Goal: Task Accomplishment & Management: Manage account settings

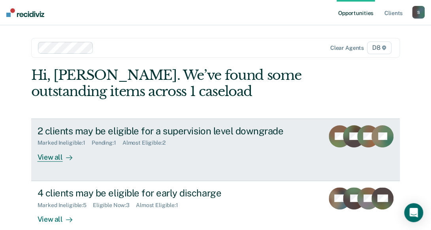
click at [51, 153] on div "View all" at bounding box center [60, 153] width 44 height 15
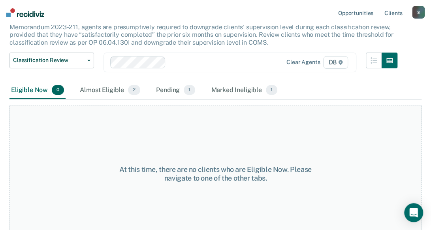
scroll to position [87, 0]
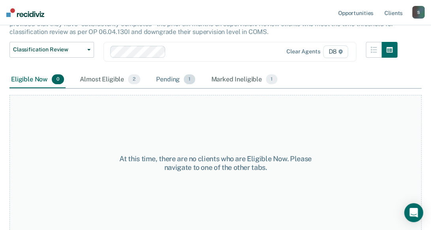
click at [160, 80] on div "Pending 1" at bounding box center [175, 79] width 42 height 17
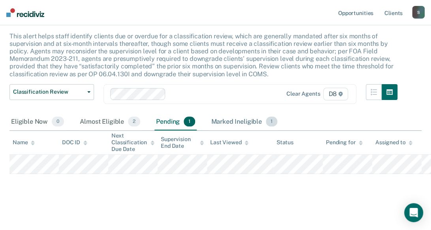
click at [236, 121] on div "Marked Ineligible 1" at bounding box center [244, 121] width 70 height 17
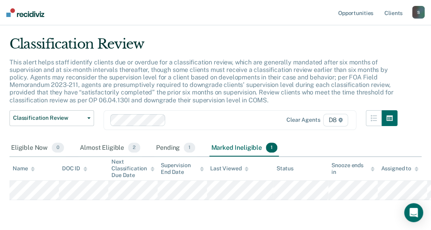
scroll to position [0, 0]
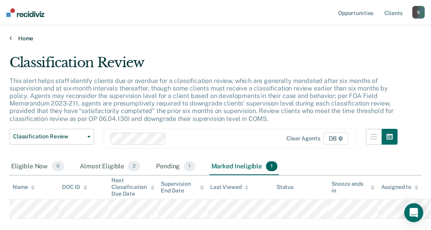
click at [19, 38] on link "Home" at bounding box center [215, 38] width 412 height 7
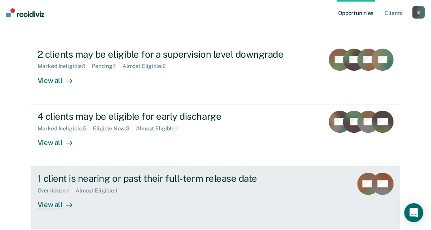
scroll to position [79, 0]
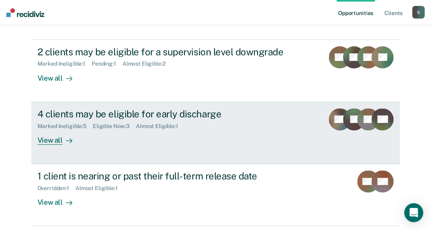
click at [47, 141] on div "View all" at bounding box center [60, 136] width 44 height 15
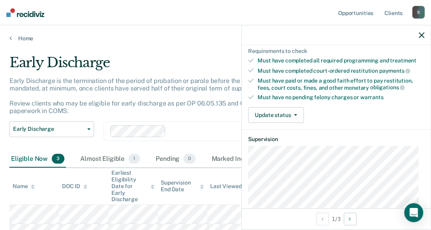
scroll to position [198, 0]
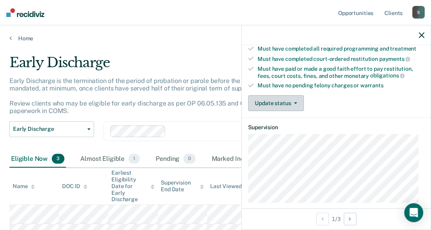
click at [285, 96] on button "Update status" at bounding box center [276, 103] width 56 height 16
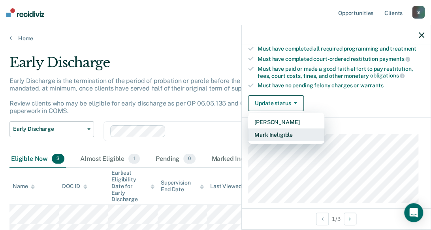
click at [289, 135] on button "Mark Ineligible" at bounding box center [286, 134] width 76 height 13
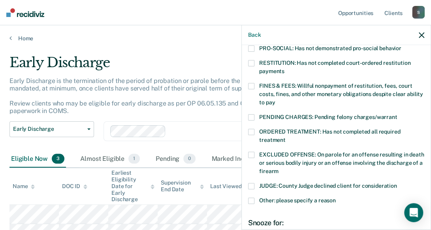
click at [254, 114] on span at bounding box center [251, 117] width 6 height 6
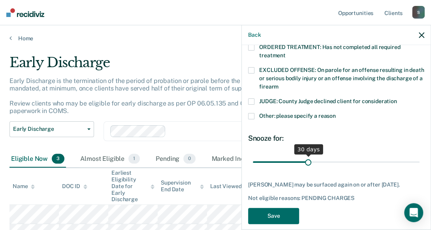
scroll to position [282, 0]
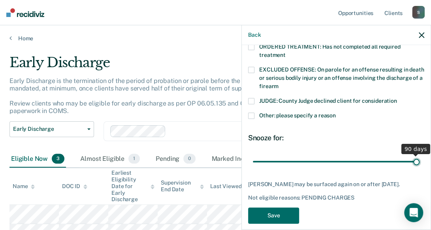
drag, startPoint x: 305, startPoint y: 152, endPoint x: 416, endPoint y: 156, distance: 110.3
type input "90"
click at [416, 156] on input "range" at bounding box center [336, 161] width 167 height 14
click at [287, 207] on button "Save" at bounding box center [273, 215] width 51 height 16
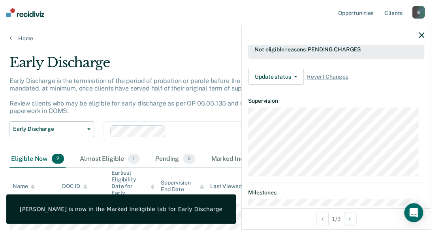
click at [160, 83] on p "Early Discharge is the termination of the period of probation or parole before …" at bounding box center [201, 96] width 385 height 38
click at [182, 44] on main "Early Discharge Early Discharge is the termination of the period of probation o…" at bounding box center [215, 170] width 431 height 256
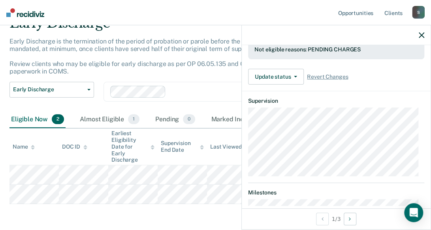
scroll to position [224, 0]
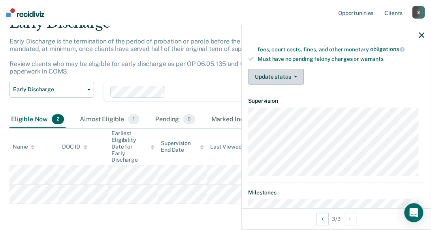
click at [283, 71] on button "Update status" at bounding box center [276, 77] width 56 height 16
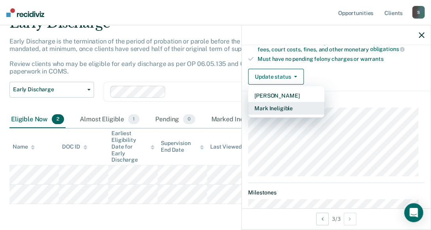
click at [278, 104] on button "Mark Ineligible" at bounding box center [286, 108] width 76 height 13
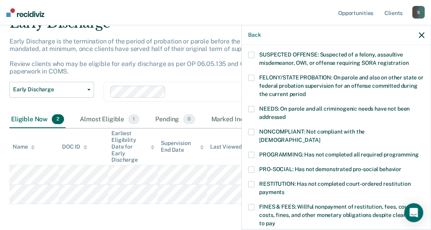
scroll to position [184, 0]
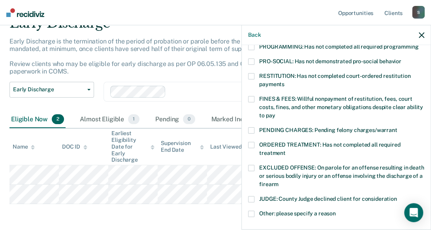
click at [251, 211] on span at bounding box center [251, 214] width 6 height 6
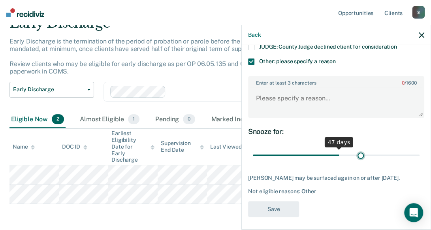
scroll to position [330, 0]
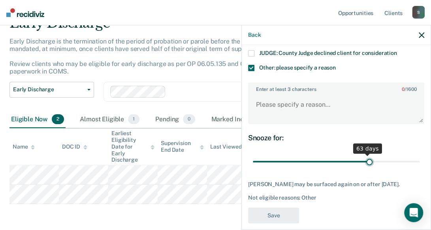
drag, startPoint x: 306, startPoint y: 144, endPoint x: 366, endPoint y: 147, distance: 59.7
type input "64"
click at [365, 154] on input "range" at bounding box center [336, 161] width 167 height 14
click at [278, 94] on textarea "Enter at least 3 characters 0 / 1600" at bounding box center [336, 108] width 175 height 29
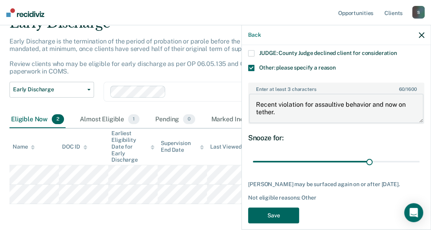
type textarea "Recent violation for assaultive behavior and now on tether."
click at [269, 207] on button "Save" at bounding box center [273, 215] width 51 height 16
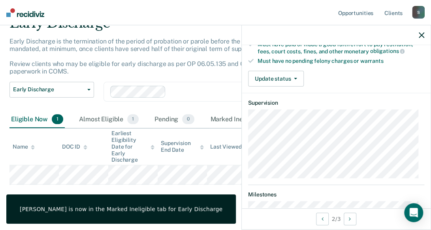
scroll to position [180, 0]
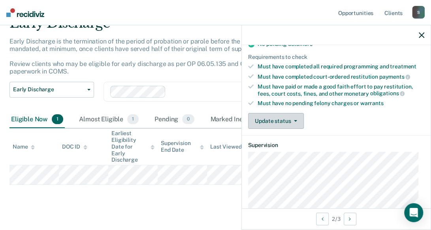
click at [286, 116] on button "Update status" at bounding box center [276, 121] width 56 height 16
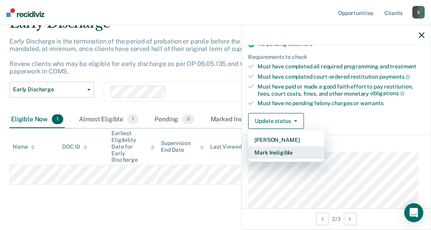
click at [293, 149] on button "Mark Ineligible" at bounding box center [286, 152] width 76 height 13
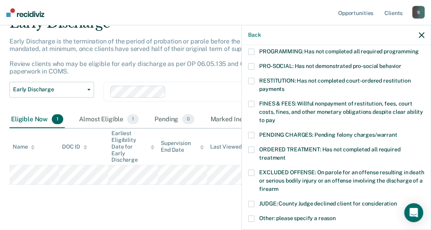
click at [254, 215] on span at bounding box center [251, 218] width 6 height 6
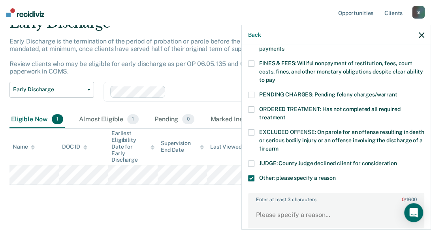
scroll to position [259, 0]
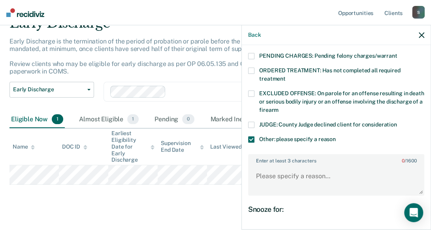
click at [288, 154] on div "Enter at least 3 characters 0 / 1600" at bounding box center [336, 174] width 176 height 41
click at [286, 168] on textarea "Enter at least 3 characters 0 / 1600" at bounding box center [336, 179] width 175 height 29
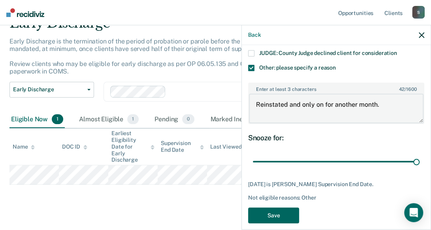
type textarea "Reinstated and only on for another month."
click at [283, 207] on button "Save" at bounding box center [273, 215] width 51 height 16
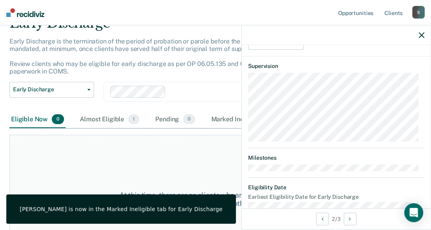
click at [208, 82] on div "Clear agents D8" at bounding box center [229, 92] width 253 height 20
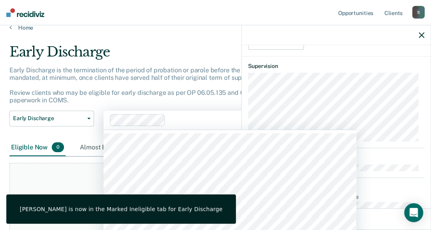
scroll to position [0, 0]
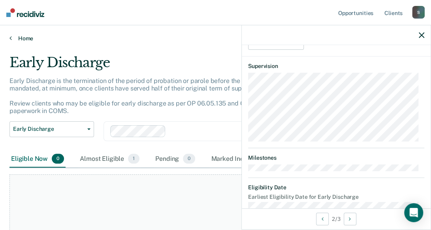
click at [17, 37] on link "Home" at bounding box center [215, 38] width 412 height 7
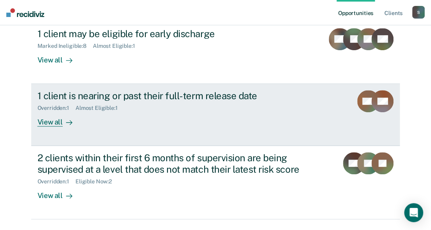
scroll to position [179, 0]
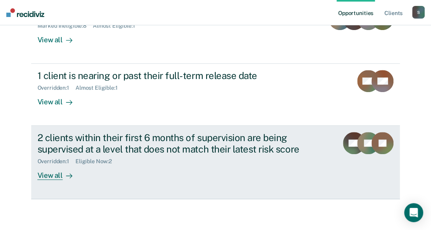
click at [52, 177] on div "View all" at bounding box center [60, 172] width 44 height 15
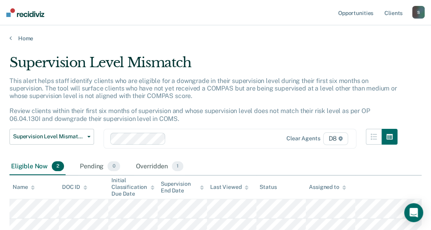
scroll to position [40, 0]
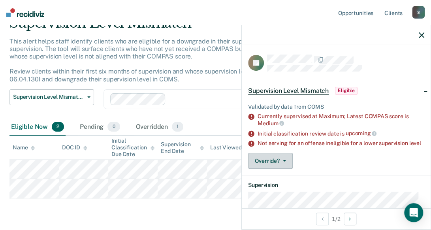
click at [277, 169] on button "Override?" at bounding box center [270, 161] width 45 height 16
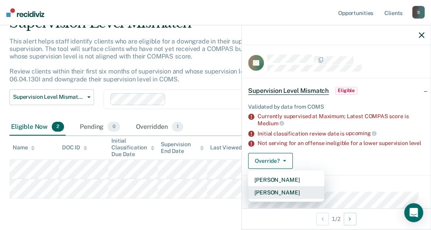
click at [287, 199] on button "[PERSON_NAME]" at bounding box center [286, 192] width 76 height 13
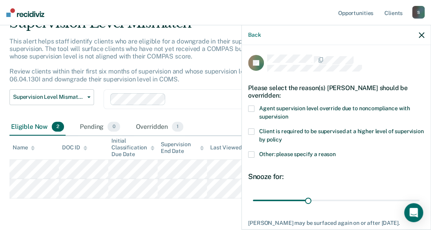
click at [249, 107] on span at bounding box center [251, 108] width 6 height 6
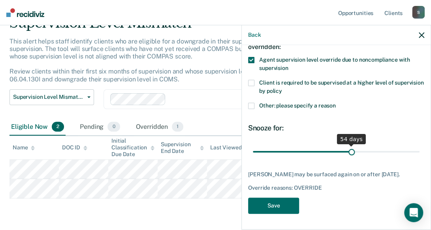
scroll to position [47, 0]
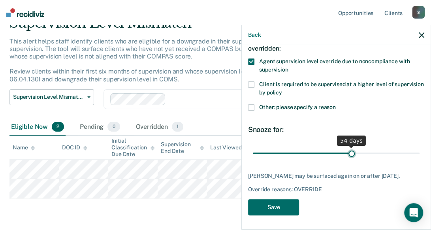
drag, startPoint x: 305, startPoint y: 147, endPoint x: 337, endPoint y: 150, distance: 32.2
type input "54"
click at [347, 147] on input "range" at bounding box center [336, 153] width 167 height 14
click at [284, 205] on button "Save" at bounding box center [273, 207] width 51 height 16
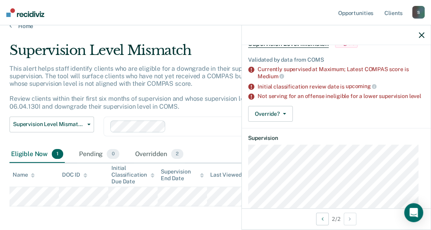
scroll to position [0, 0]
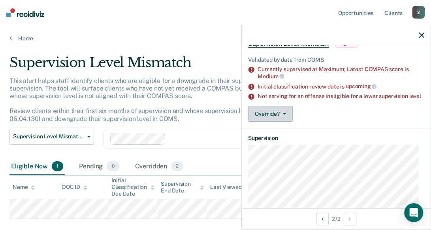
click at [281, 122] on button "Override?" at bounding box center [270, 114] width 45 height 16
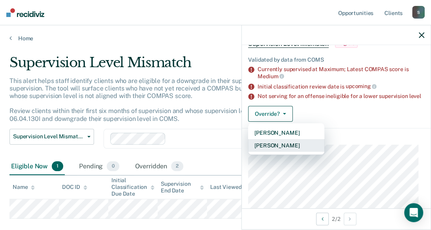
click at [288, 151] on button "[PERSON_NAME]" at bounding box center [286, 145] width 76 height 13
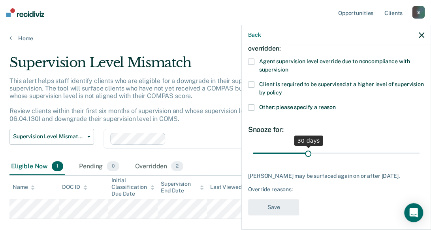
scroll to position [45, 0]
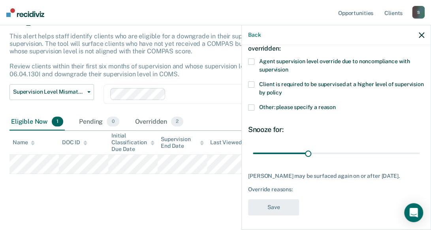
click at [252, 108] on span at bounding box center [251, 107] width 6 height 6
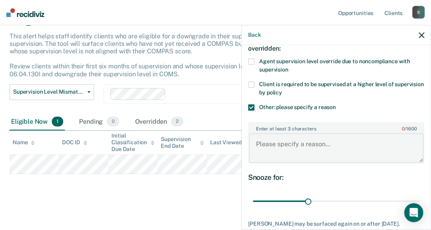
click at [288, 135] on textarea "Enter at least 3 characters 0 / 1600" at bounding box center [336, 147] width 175 height 29
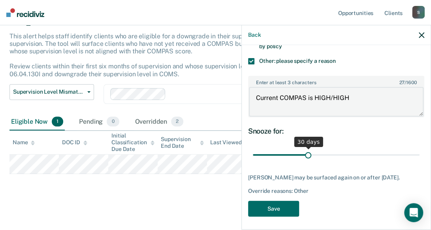
scroll to position [95, 0]
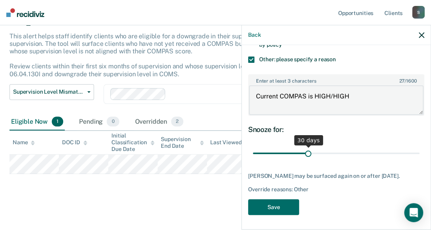
type textarea "Current COMPAS is HIGH/HIGH"
drag, startPoint x: 306, startPoint y: 152, endPoint x: 352, endPoint y: 148, distance: 46.4
type input "57"
click at [352, 148] on input "range" at bounding box center [336, 153] width 167 height 14
drag, startPoint x: 331, startPoint y: 112, endPoint x: 374, endPoint y: 40, distance: 84.1
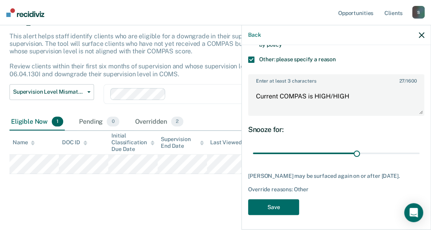
click at [374, 40] on div "Back JS Please select the reason(s) [PERSON_NAME] should be overridden: Agent s…" at bounding box center [336, 127] width 190 height 205
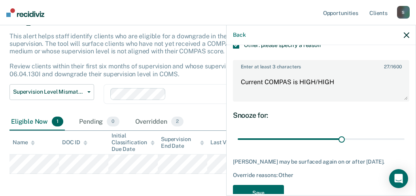
scroll to position [129, 0]
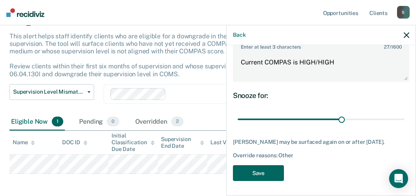
click at [254, 167] on button "Save" at bounding box center [258, 173] width 51 height 16
